Goal: Navigation & Orientation: Find specific page/section

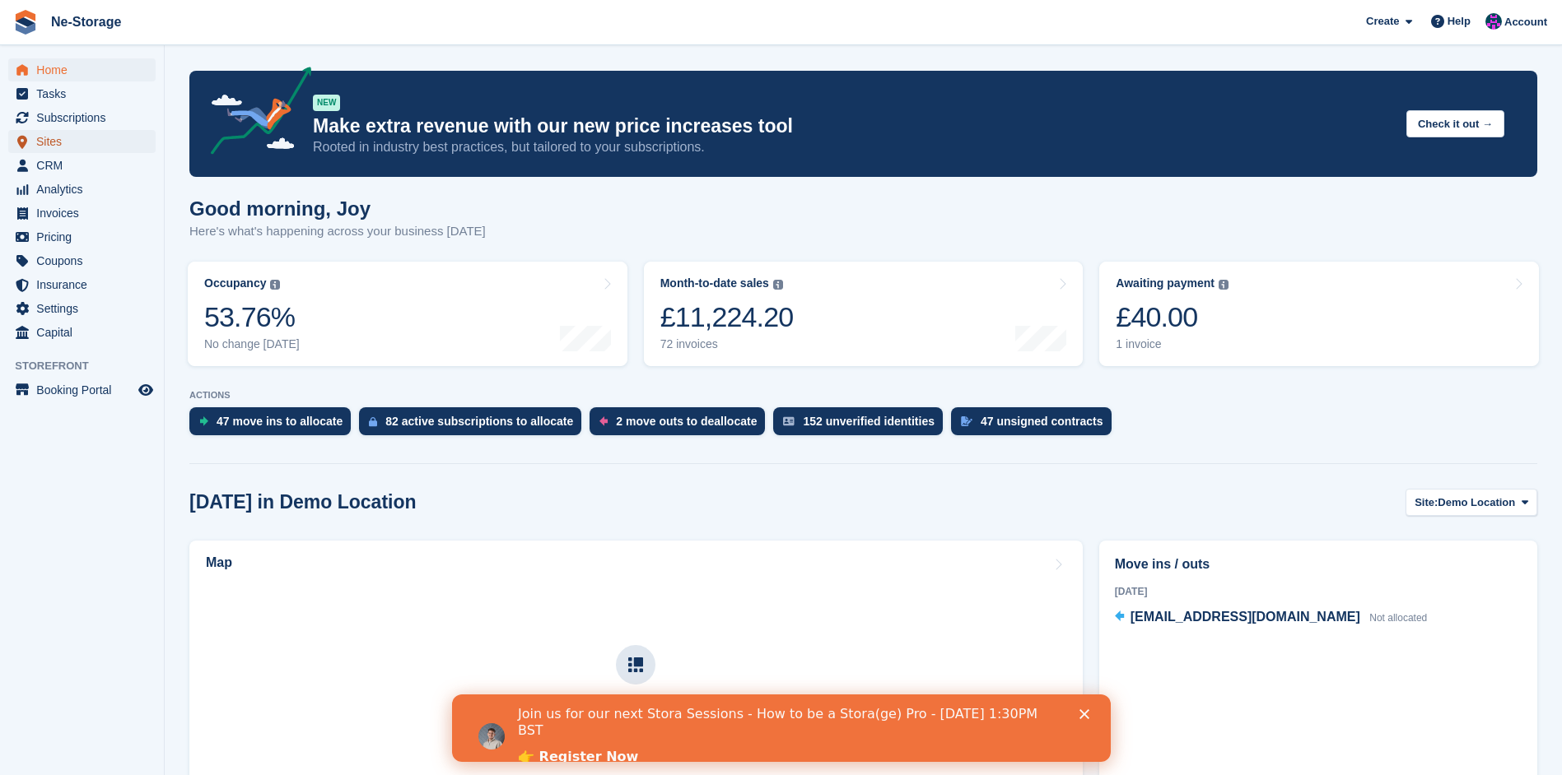
click at [57, 138] on span "Sites" at bounding box center [85, 141] width 99 height 23
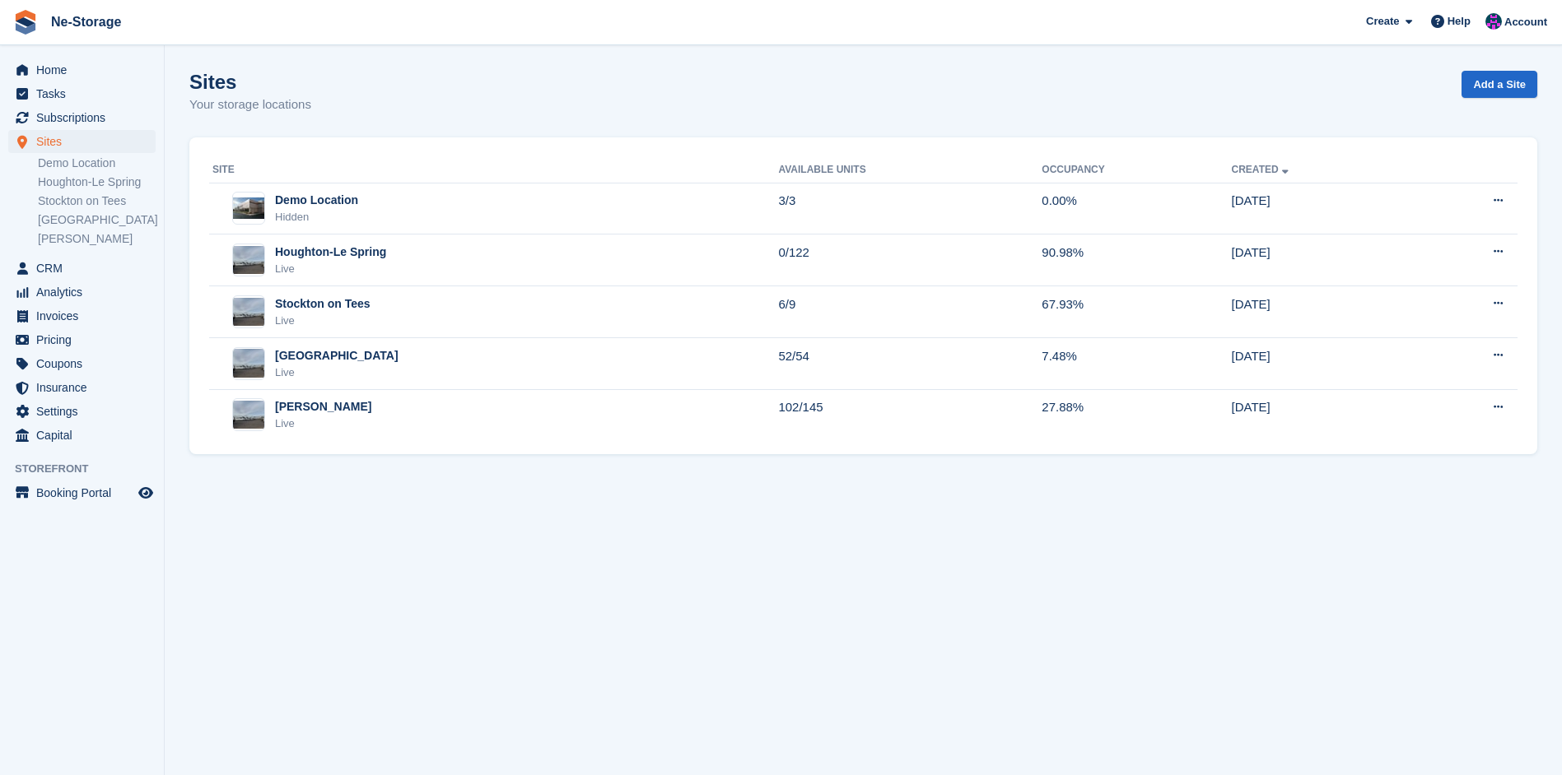
click at [431, 268] on div "Houghton-Le Spring Live" at bounding box center [495, 261] width 566 height 34
